Goal: Find specific page/section: Find specific page/section

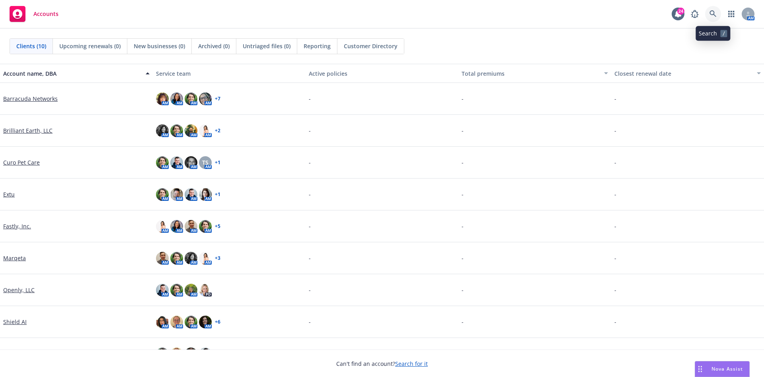
click at [713, 13] on icon at bounding box center [713, 13] width 7 height 7
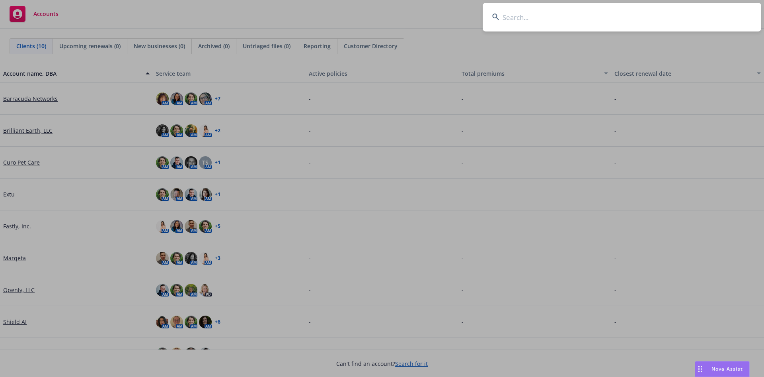
type input "b"
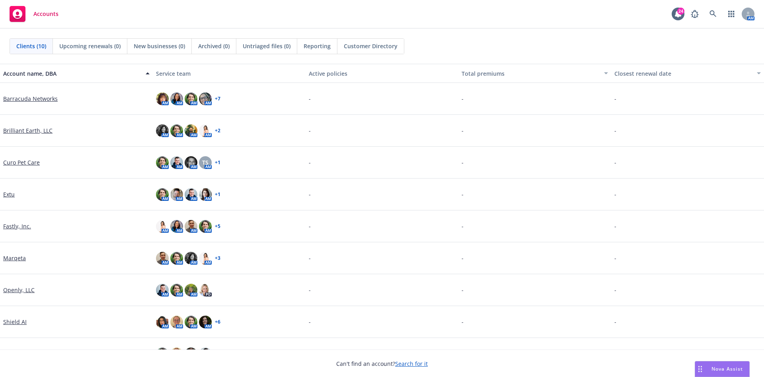
click at [44, 129] on link "Brilliant Earth, LLC" at bounding box center [27, 130] width 49 height 8
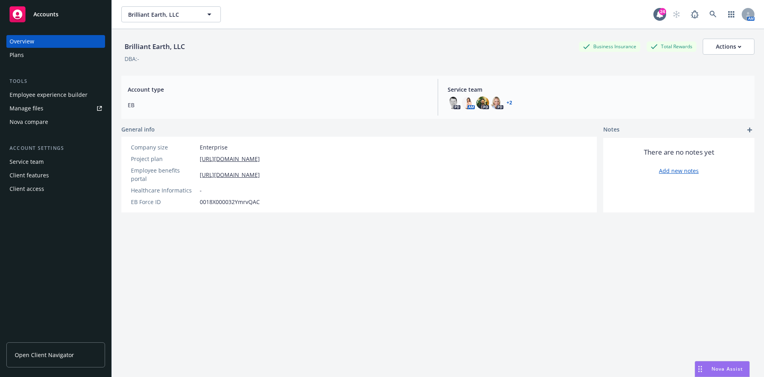
click at [50, 90] on div "Employee experience builder" at bounding box center [49, 94] width 78 height 13
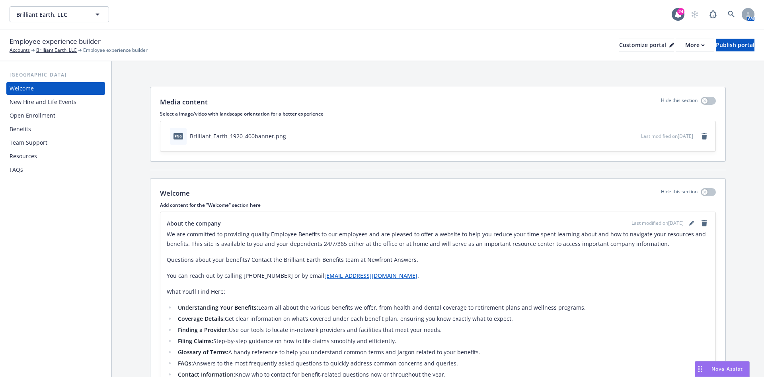
click at [43, 113] on div "Open Enrollment" at bounding box center [33, 115] width 46 height 13
